Goal: Find specific page/section

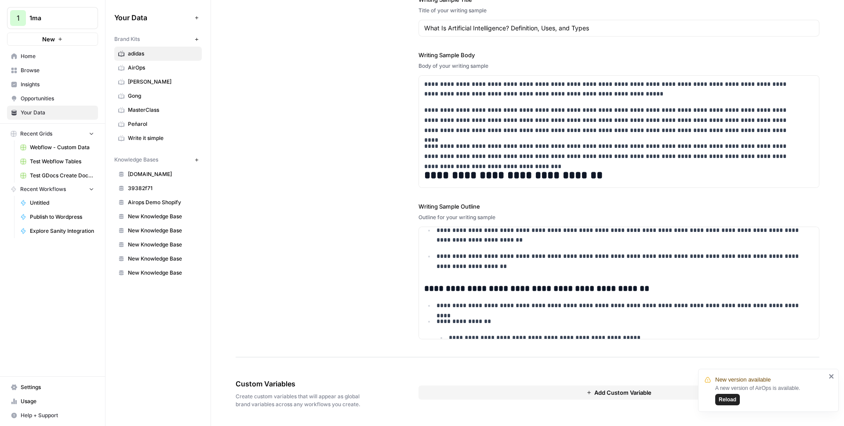
scroll to position [365, 0]
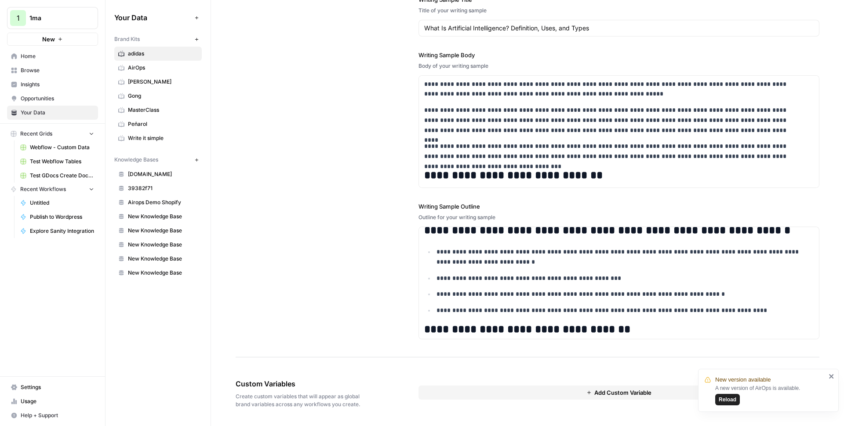
click at [730, 398] on span "Reload" at bounding box center [728, 399] width 18 height 8
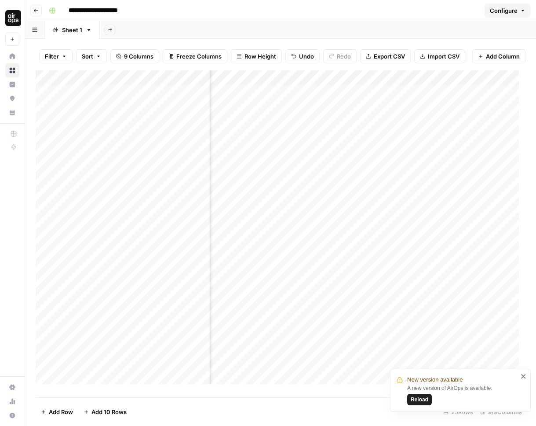
scroll to position [0, 213]
